Goal: Check status: Check status

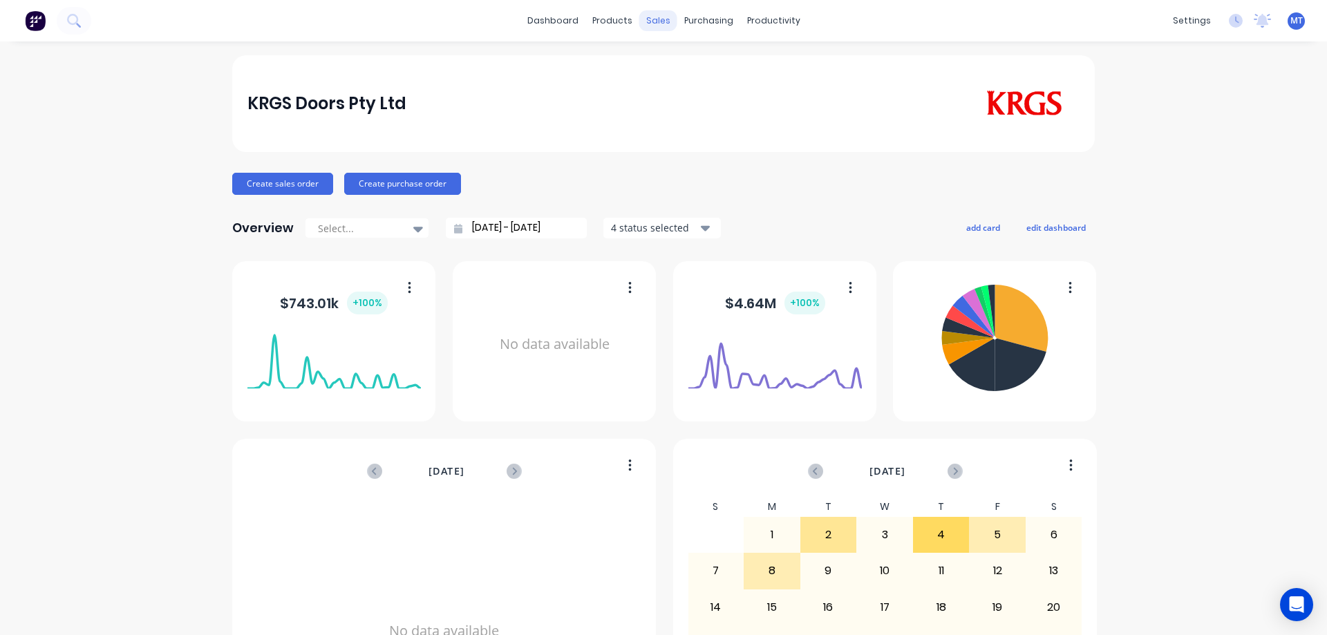
click at [650, 21] on div "sales" at bounding box center [658, 20] width 38 height 21
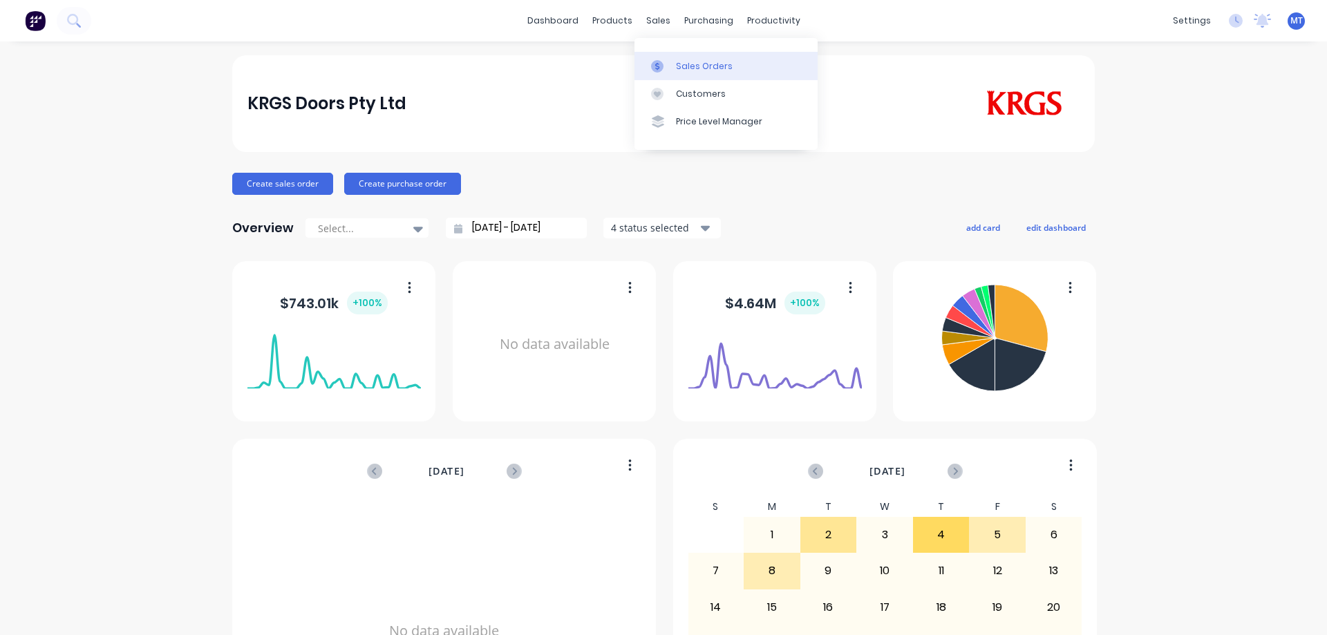
click at [681, 78] on link "Sales Orders" at bounding box center [725, 66] width 183 height 28
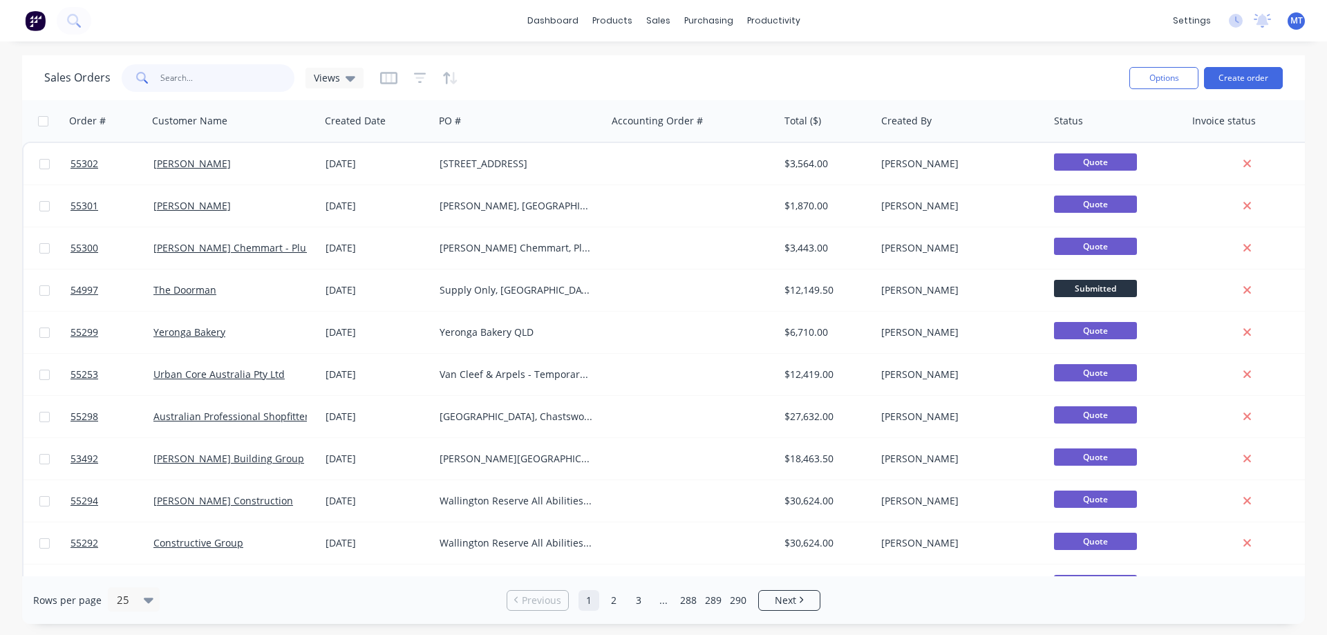
click at [226, 77] on input "text" at bounding box center [227, 78] width 135 height 28
type input "landy field"
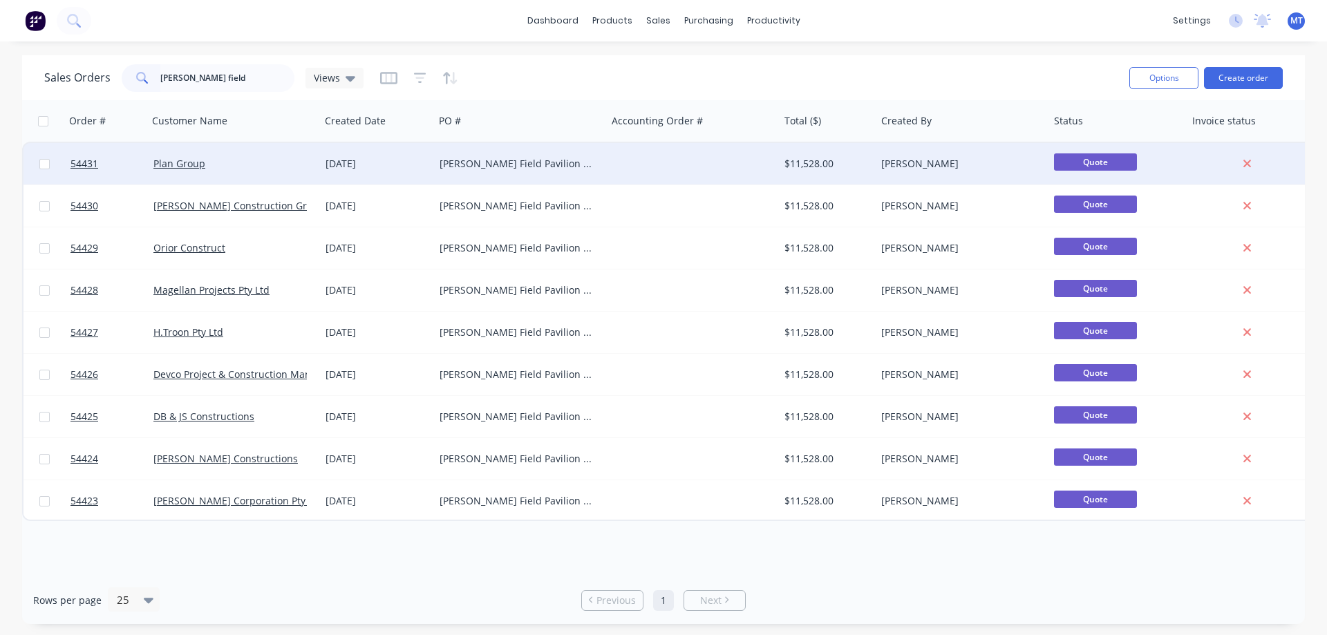
click at [279, 169] on div "Plan Group" at bounding box center [229, 164] width 153 height 14
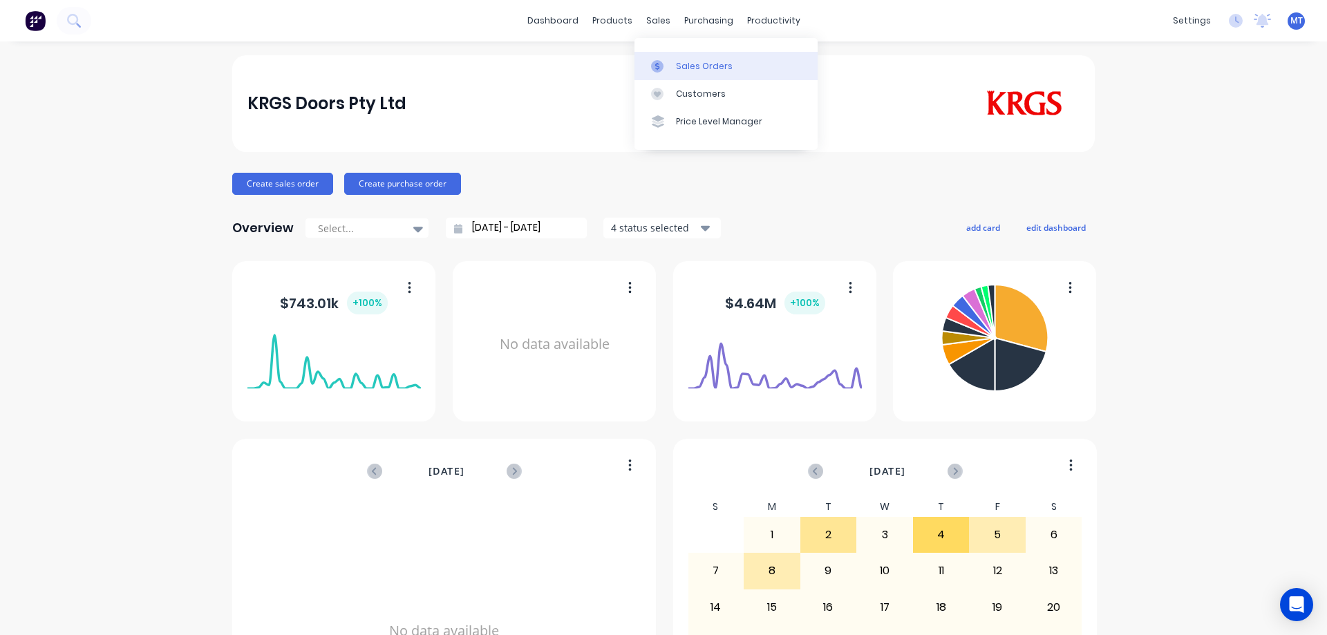
click at [672, 62] on link "Sales Orders" at bounding box center [725, 66] width 183 height 28
